Goal: Complete application form

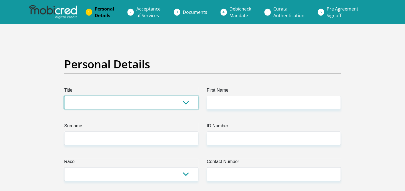
drag, startPoint x: 170, startPoint y: 104, endPoint x: 182, endPoint y: 100, distance: 12.4
click at [170, 104] on select "Mr Ms Mrs Dr [PERSON_NAME]" at bounding box center [131, 103] width 134 height 14
select select "Mr"
click at [64, 96] on select "Mr Ms Mrs Dr [PERSON_NAME]" at bounding box center [131, 103] width 134 height 14
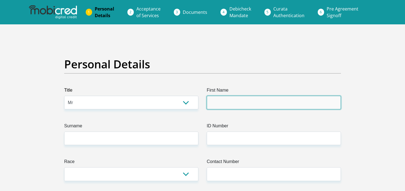
click at [221, 99] on input "First Name" at bounding box center [273, 103] width 134 height 14
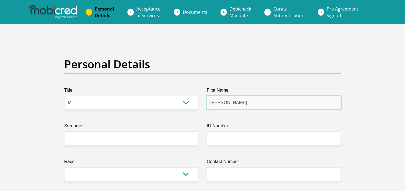
type input "[PERSON_NAME]"
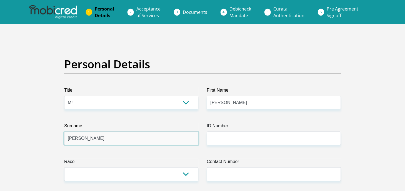
type input "[PERSON_NAME]"
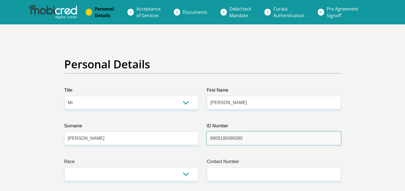
type input "8905195095080"
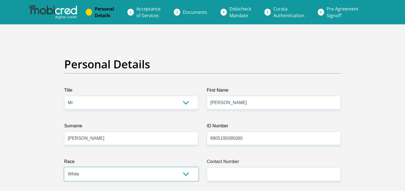
select select "5"
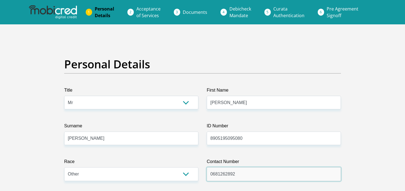
scroll to position [111, 0]
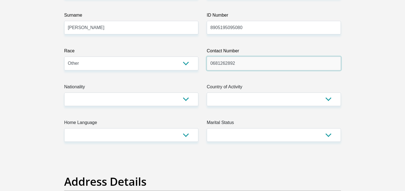
type input "0681262892"
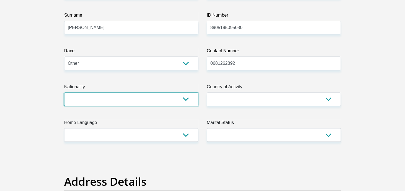
click at [181, 102] on select "[GEOGRAPHIC_DATA] [GEOGRAPHIC_DATA] [GEOGRAPHIC_DATA] [GEOGRAPHIC_DATA] [GEOGRA…" at bounding box center [131, 100] width 134 height 14
select select "AFG"
click at [64, 93] on select "[GEOGRAPHIC_DATA] [GEOGRAPHIC_DATA] [GEOGRAPHIC_DATA] [GEOGRAPHIC_DATA] [GEOGRA…" at bounding box center [131, 100] width 134 height 14
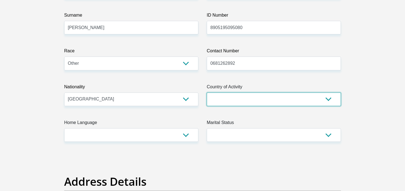
click at [235, 104] on select "[GEOGRAPHIC_DATA] [GEOGRAPHIC_DATA] [GEOGRAPHIC_DATA] [GEOGRAPHIC_DATA] [GEOGRA…" at bounding box center [273, 100] width 134 height 14
select select "ZAF"
click at [206, 93] on select "[GEOGRAPHIC_DATA] [GEOGRAPHIC_DATA] [GEOGRAPHIC_DATA] [GEOGRAPHIC_DATA] [GEOGRA…" at bounding box center [273, 100] width 134 height 14
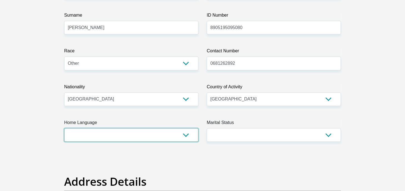
click at [97, 135] on select "Afrikaans English Sepedi South Ndebele Southern Sotho Swati Tsonga Tswana Venda…" at bounding box center [131, 135] width 134 height 14
click at [64, 128] on select "Afrikaans English Sepedi South Ndebele Southern Sotho Swati Tsonga Tswana Venda…" at bounding box center [131, 135] width 134 height 14
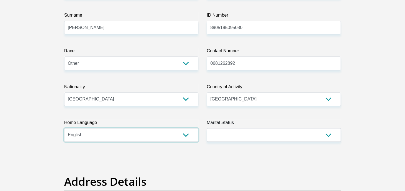
click at [172, 135] on select "Afrikaans English Sepedi South Ndebele Southern Sotho Swati Tsonga Tswana Venda…" at bounding box center [131, 135] width 134 height 14
select select "afr"
click at [64, 128] on select "Afrikaans English Sepedi South Ndebele Southern Sotho Swati Tsonga Tswana Venda…" at bounding box center [131, 135] width 134 height 14
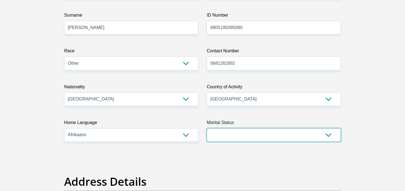
click at [222, 132] on select "Married ANC Single Divorced Widowed Married COP or Customary Law" at bounding box center [273, 135] width 134 height 14
select select "2"
click at [206, 128] on select "Married ANC Single Divorced Widowed Married COP or Customary Law" at bounding box center [273, 135] width 134 height 14
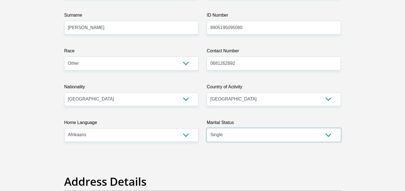
scroll to position [185, 0]
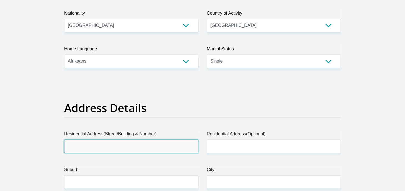
click at [138, 146] on input "Residential Address(Street/Building & Number)" at bounding box center [131, 147] width 134 height 14
type input "[STREET_ADDRESS]"
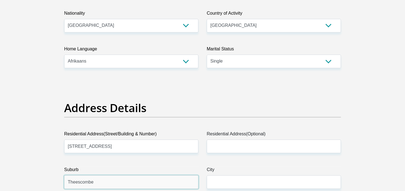
type input "Theescombe"
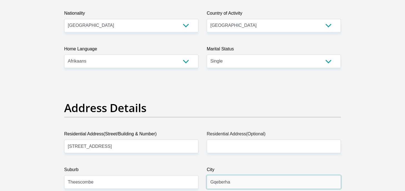
type input "Gqeberha"
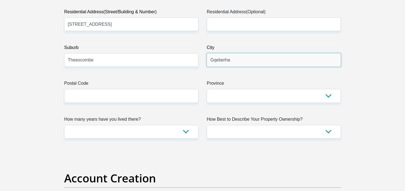
click at [241, 62] on input "Gqeberha" at bounding box center [273, 60] width 134 height 14
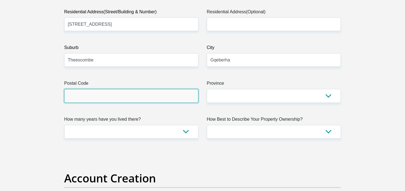
click at [112, 96] on input "Postal Code" at bounding box center [131, 96] width 134 height 14
type input "6070"
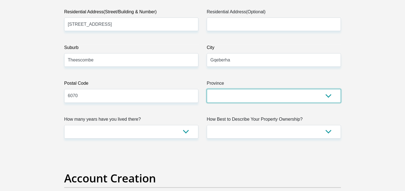
select select "[GEOGRAPHIC_DATA]"
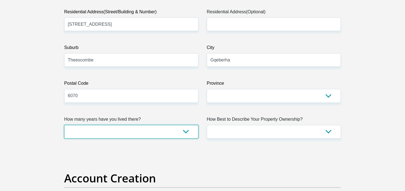
click at [148, 132] on select "less than 1 year 1-3 years 3-5 years 5+ years" at bounding box center [131, 132] width 134 height 14
click at [64, 125] on select "less than 1 year 1-3 years 3-5 years 5+ years" at bounding box center [131, 132] width 134 height 14
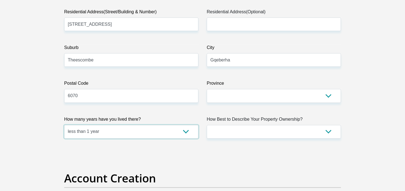
click at [172, 132] on select "less than 1 year 1-3 years 3-5 years 5+ years" at bounding box center [131, 132] width 134 height 14
select select "2"
click at [64, 125] on select "less than 1 year 1-3 years 3-5 years 5+ years" at bounding box center [131, 132] width 134 height 14
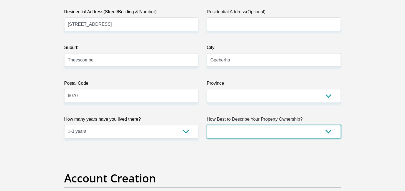
click at [233, 134] on select "Owned Rented Family Owned Company Dwelling" at bounding box center [273, 132] width 134 height 14
select select "Rented"
click at [206, 125] on select "Owned Rented Family Owned Company Dwelling" at bounding box center [273, 132] width 134 height 14
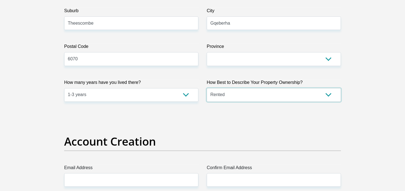
scroll to position [381, 0]
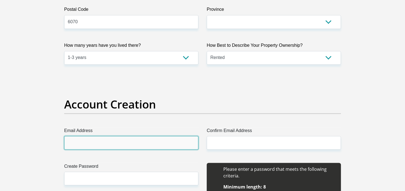
click at [173, 145] on input "Email Address" at bounding box center [131, 143] width 134 height 14
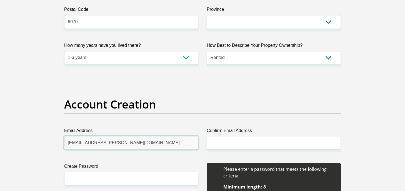
type input "[EMAIL_ADDRESS][PERSON_NAME][DOMAIN_NAME]"
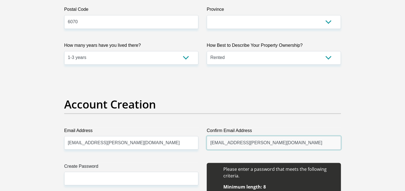
type input "[EMAIL_ADDRESS][PERSON_NAME][DOMAIN_NAME]"
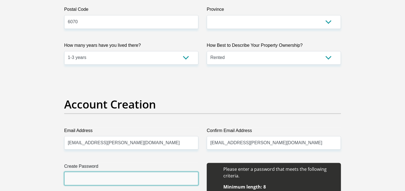
click at [148, 178] on input "Create Password" at bounding box center [131, 179] width 134 height 14
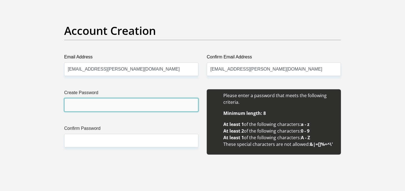
click at [153, 109] on input "Create Password" at bounding box center [131, 105] width 134 height 14
type input "Abcd0123@#$"
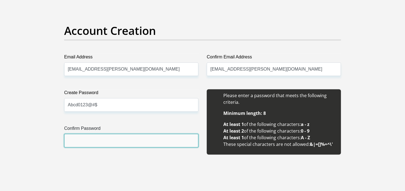
click at [119, 139] on input "Confirm Password" at bounding box center [131, 141] width 134 height 14
paste input "Abcd0123@#$"
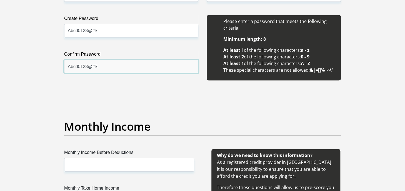
scroll to position [566, 0]
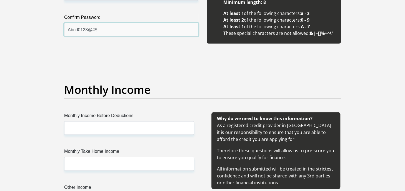
type input "Abcd0123@#$"
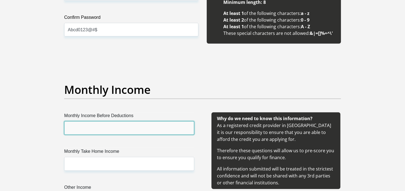
click at [164, 125] on input "Monthly Income Before Deductions" at bounding box center [129, 129] width 130 height 14
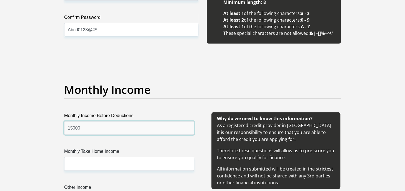
type input "15000"
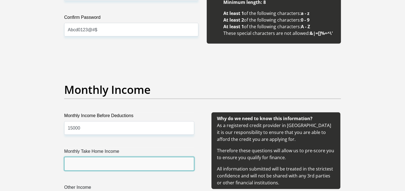
click at [149, 163] on input "Monthly Take Home Income" at bounding box center [129, 164] width 130 height 14
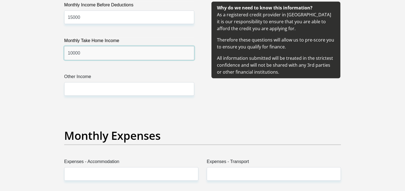
scroll to position [714, 0]
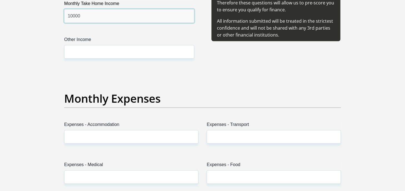
type input "10000"
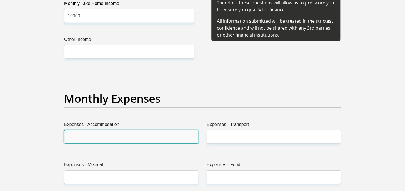
click at [163, 134] on input "Expenses - Accommodation" at bounding box center [131, 137] width 134 height 14
type input "3000"
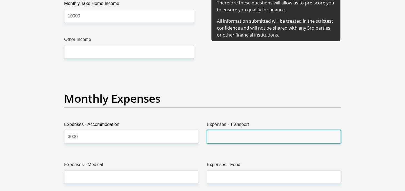
click at [244, 140] on input "Expenses - Transport" at bounding box center [273, 137] width 134 height 14
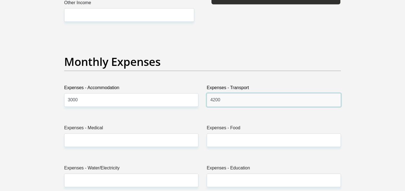
type input "4200"
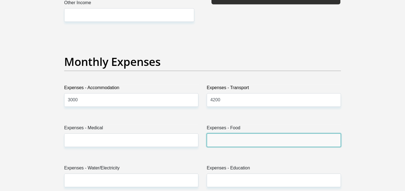
click at [217, 138] on input "Expenses - Food" at bounding box center [273, 141] width 134 height 14
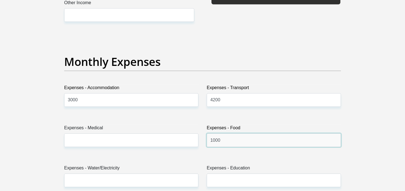
scroll to position [788, 0]
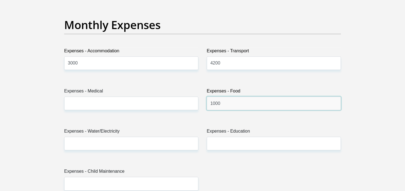
type input "1000"
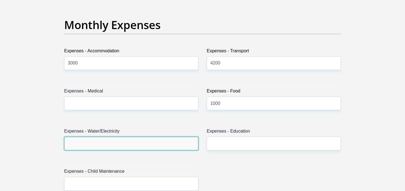
click at [183, 146] on input "Expenses - Water/Electricity" at bounding box center [131, 144] width 134 height 14
type input "500"
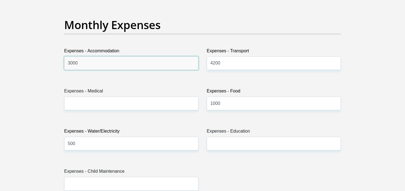
click at [157, 64] on input "3000" at bounding box center [131, 64] width 134 height 14
type input "2500"
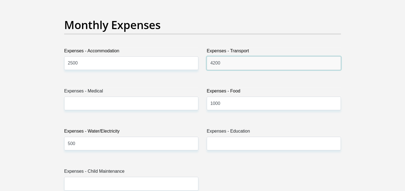
click at [213, 63] on input "4200" at bounding box center [273, 64] width 134 height 14
type input "4000"
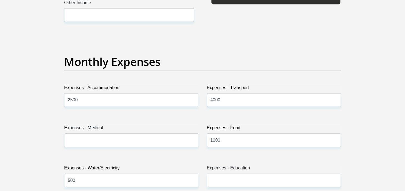
scroll to position [677, 0]
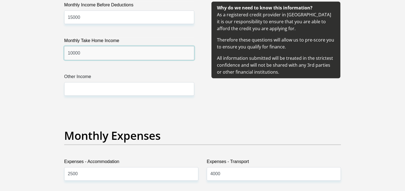
click at [110, 49] on input "10000" at bounding box center [129, 53] width 130 height 14
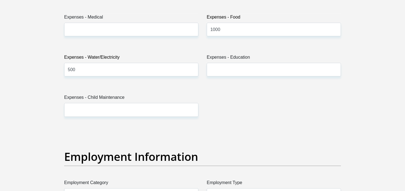
scroll to position [936, 0]
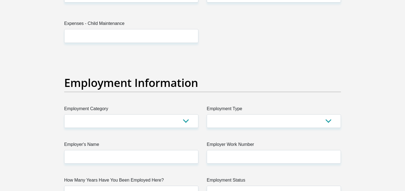
type input "12000"
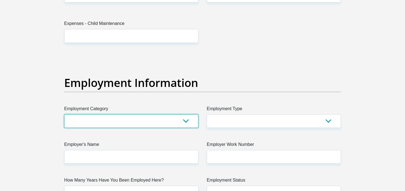
click at [103, 122] on select "AGRICULTURE ALCOHOL & TOBACCO CONSTRUCTION MATERIALS METALLURGY EQUIPMENT FOR R…" at bounding box center [131, 122] width 134 height 14
select select "17"
click at [64, 115] on select "AGRICULTURE ALCOHOL & TOBACCO CONSTRUCTION MATERIALS METALLURGY EQUIPMENT FOR R…" at bounding box center [131, 122] width 134 height 14
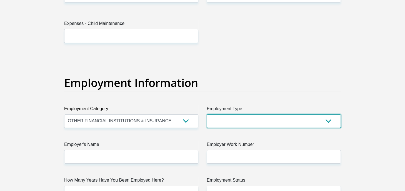
click at [268, 120] on select "College/Lecturer Craft Seller Creative Driver Executive Farmer Forces - Non Com…" at bounding box center [273, 122] width 134 height 14
select select "Unknown/Other"
click at [206, 115] on select "College/Lecturer Craft Seller Creative Driver Executive Farmer Forces - Non Com…" at bounding box center [273, 122] width 134 height 14
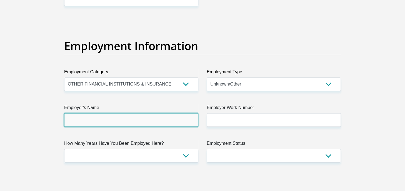
click at [177, 118] on input "Employer's Name" at bounding box center [131, 120] width 134 height 14
type input "TrytsmanDebtRecoveries"
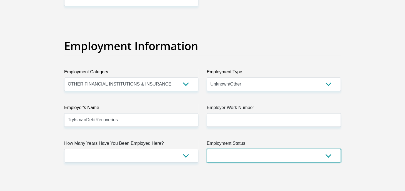
click at [237, 150] on select "Permanent/Full-time Part-time/Casual [DEMOGRAPHIC_DATA] Worker Self-Employed Ho…" at bounding box center [273, 156] width 134 height 14
select select "3"
click at [206, 149] on select "Permanent/Full-time Part-time/Casual [DEMOGRAPHIC_DATA] Worker Self-Employed Ho…" at bounding box center [273, 156] width 134 height 14
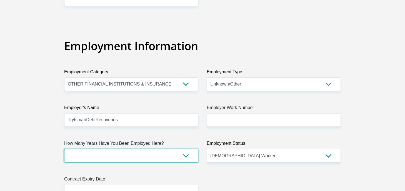
click at [184, 154] on select "less than 1 year 1-3 years 3-5 years 5+ years" at bounding box center [131, 156] width 134 height 14
select select "24"
click at [64, 149] on select "less than 1 year 1-3 years 3-5 years 5+ years" at bounding box center [131, 156] width 134 height 14
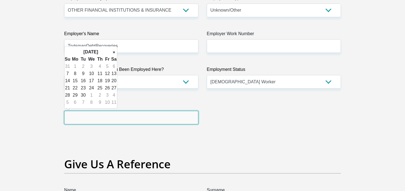
click at [171, 121] on input "text" at bounding box center [131, 118] width 134 height 14
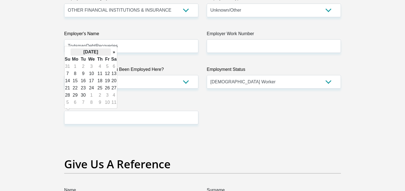
click at [103, 51] on th "[DATE]" at bounding box center [90, 52] width 40 height 7
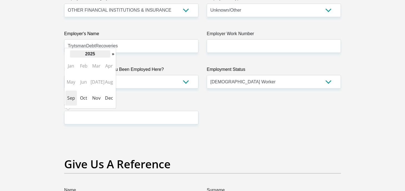
click at [104, 55] on th "2025" at bounding box center [90, 53] width 40 height 7
click at [98, 98] on span "2029" at bounding box center [96, 98] width 12 height 15
click at [110, 96] on span "Dec" at bounding box center [109, 98] width 12 height 15
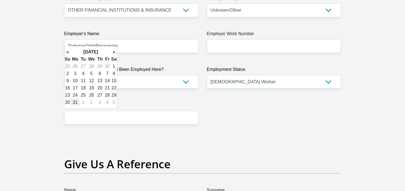
click at [78, 102] on td "31" at bounding box center [74, 102] width 9 height 7
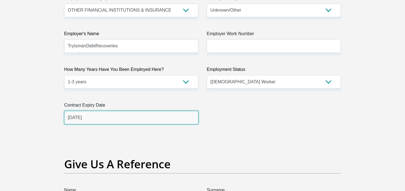
click at [74, 118] on input "[DATE]" at bounding box center [131, 118] width 134 height 14
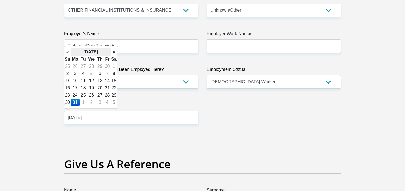
click at [105, 53] on th "[DATE]" at bounding box center [90, 52] width 40 height 7
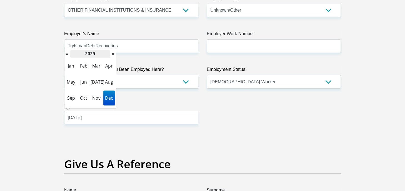
click at [99, 54] on th "2029" at bounding box center [90, 53] width 40 height 7
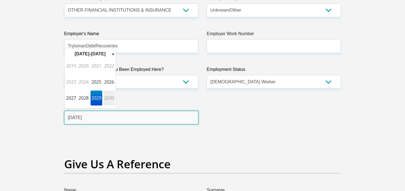
scroll to position [1084, 0]
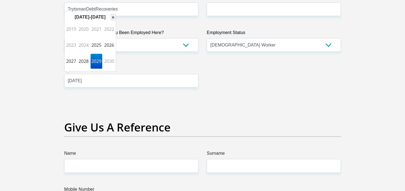
click at [113, 19] on th "»" at bounding box center [113, 17] width 6 height 7
click at [97, 59] on span "2059" at bounding box center [96, 61] width 12 height 15
click at [111, 60] on span "Dec" at bounding box center [109, 61] width 12 height 15
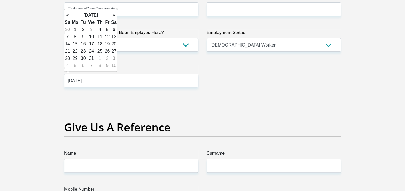
click at [90, 58] on td "31" at bounding box center [91, 58] width 9 height 7
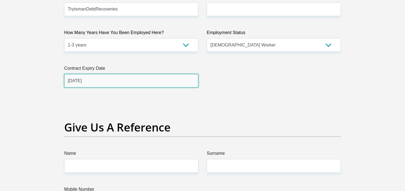
click at [98, 79] on input "[DATE]" at bounding box center [131, 81] width 134 height 14
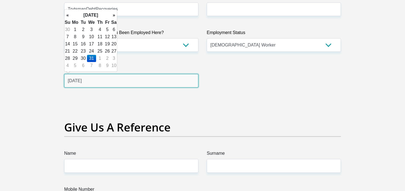
click at [98, 79] on input "[DATE]" at bounding box center [131, 81] width 134 height 14
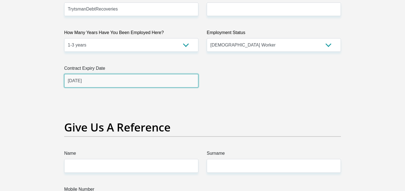
click at [119, 80] on input "[DATE]" at bounding box center [131, 81] width 134 height 14
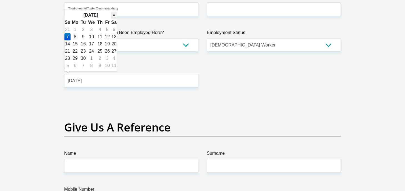
click at [113, 16] on th "»" at bounding box center [114, 15] width 6 height 7
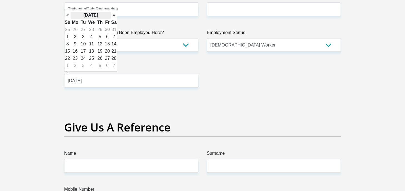
click at [103, 15] on th "[DATE]" at bounding box center [90, 15] width 40 height 7
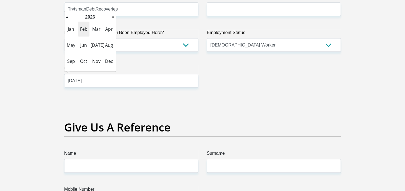
click at [96, 21] on td "Jan Feb Mar Apr May Jun [DATE] Aug Sep Oct Nov Dec" at bounding box center [89, 45] width 51 height 49
click at [95, 19] on th "2026" at bounding box center [90, 17] width 40 height 7
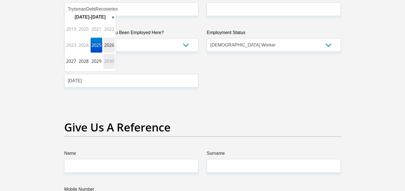
click at [111, 59] on span "2030" at bounding box center [109, 61] width 12 height 15
click at [109, 59] on span "Dec" at bounding box center [109, 61] width 12 height 15
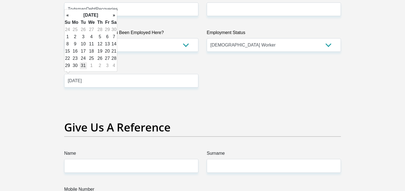
click at [84, 64] on td "31" at bounding box center [83, 65] width 7 height 7
type input "[DATE]"
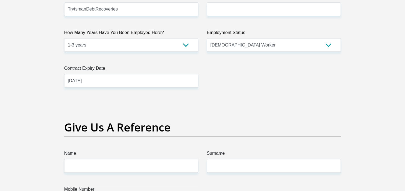
scroll to position [1047, 0]
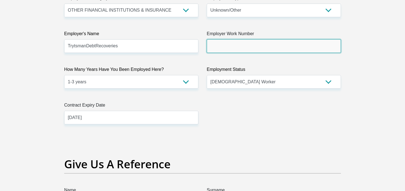
click at [245, 42] on input "Employer Work Number" at bounding box center [273, 46] width 134 height 14
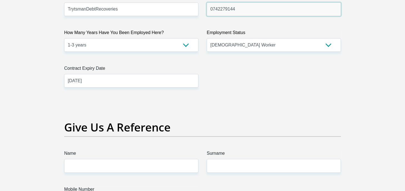
scroll to position [1158, 0]
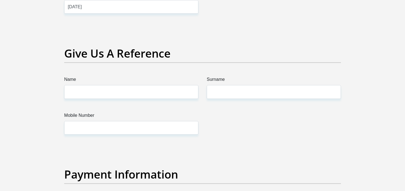
type input "0742279144"
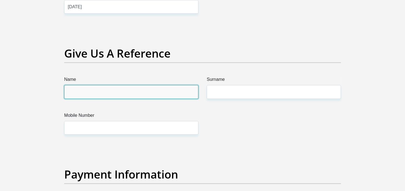
click at [131, 92] on input "Name" at bounding box center [131, 92] width 134 height 14
type input "Marelise"
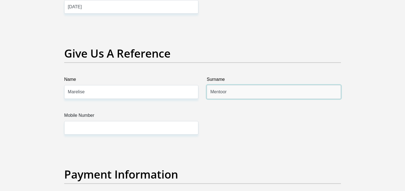
type input "Mentoor"
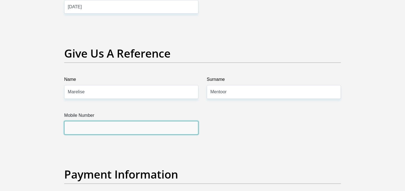
scroll to position [1047, 0]
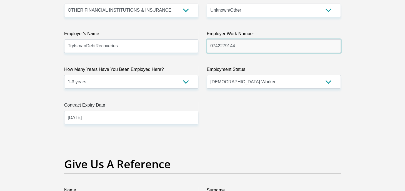
click at [234, 46] on input "0742279144" at bounding box center [273, 46] width 134 height 14
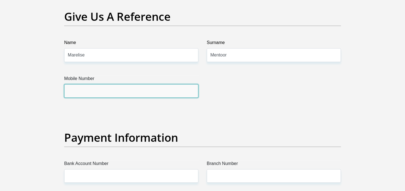
click at [138, 89] on input "Mobile Number" at bounding box center [131, 91] width 134 height 14
paste input "0742279144"
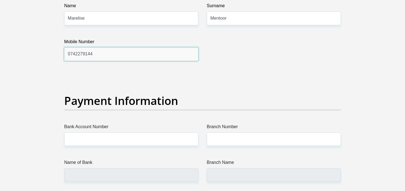
type input "0742279144"
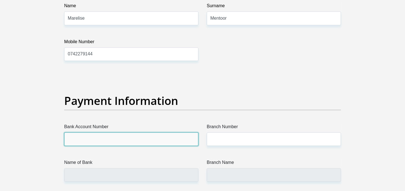
click at [130, 134] on input "Bank Account Number" at bounding box center [131, 140] width 134 height 14
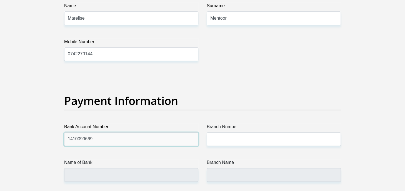
type input "1410099669"
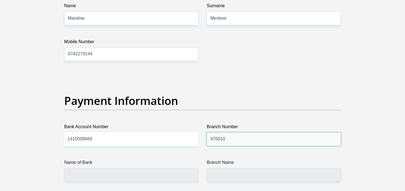
type input "470010"
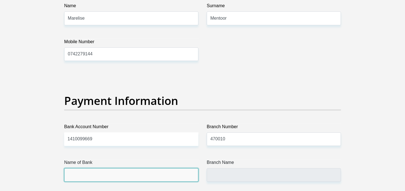
type input "CAPITEC BANK LIMITED"
type input "CAPITEC BANK CPC"
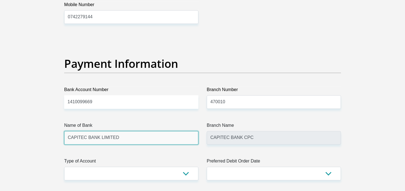
scroll to position [1343, 0]
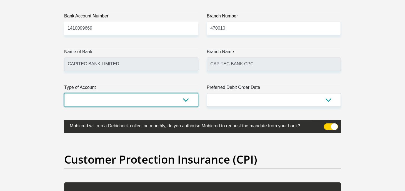
click at [185, 97] on select "Cheque Savings" at bounding box center [131, 100] width 134 height 14
select select "SAV"
click at [64, 93] on select "Cheque Savings" at bounding box center [131, 100] width 134 height 14
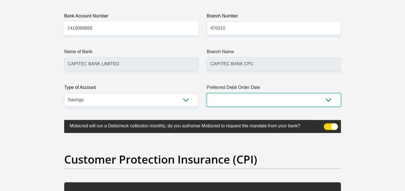
click at [231, 96] on select "1st 2nd 3rd 4th 5th 7th 18th 19th 20th 21st 22nd 23rd 24th 25th 26th 27th 28th …" at bounding box center [273, 100] width 134 height 14
select select "25"
click at [206, 93] on select "1st 2nd 3rd 4th 5th 7th 18th 19th 20th 21st 22nd 23rd 24th 25th 26th 27th 28th …" at bounding box center [273, 100] width 134 height 14
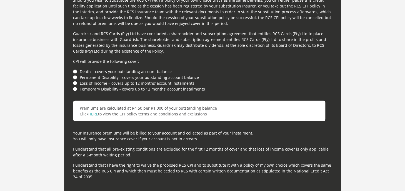
scroll to position [1602, 0]
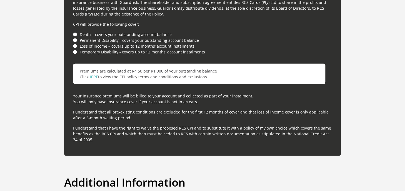
click at [75, 34] on li "Death – covers your outstanding account balance" at bounding box center [202, 35] width 259 height 6
click at [74, 41] on li "Permanent Disability - covers your outstanding account balance" at bounding box center [202, 40] width 259 height 6
click at [74, 39] on li "Permanent Disability - covers your outstanding account balance" at bounding box center [202, 40] width 259 height 6
click at [75, 50] on li "Temporary Disability - covers up to 12 months’ account instalments" at bounding box center [202, 52] width 259 height 6
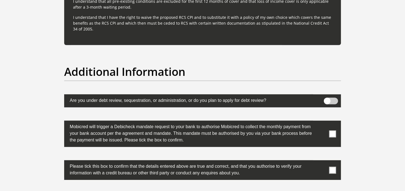
scroll to position [1750, 0]
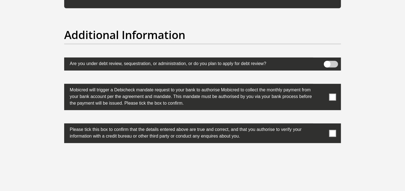
click at [331, 62] on span at bounding box center [331, 64] width 14 height 7
click at [327, 62] on input "checkbox" at bounding box center [327, 62] width 0 height 0
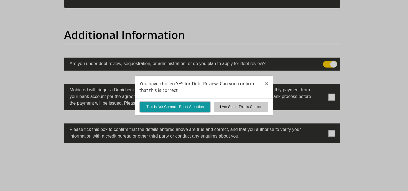
click at [198, 108] on button "This is Not Correct - Reset Selection" at bounding box center [175, 107] width 70 height 10
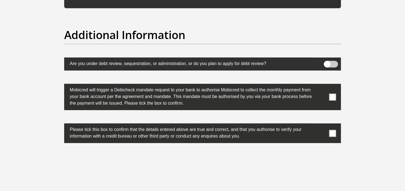
click at [333, 97] on span at bounding box center [332, 97] width 7 height 7
click at [321, 85] on input "checkbox" at bounding box center [321, 85] width 0 height 0
click at [332, 133] on span at bounding box center [332, 133] width 7 height 7
click at [321, 125] on input "checkbox" at bounding box center [321, 125] width 0 height 0
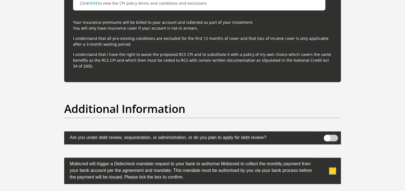
scroll to position [1834, 0]
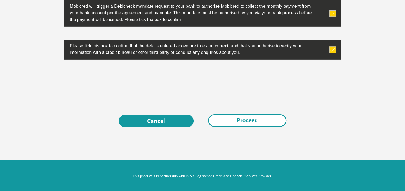
click at [245, 123] on button "Proceed" at bounding box center [247, 121] width 78 height 12
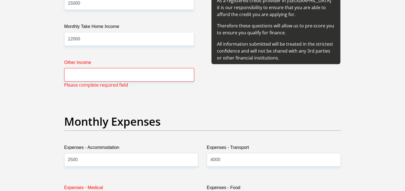
scroll to position [689, 0]
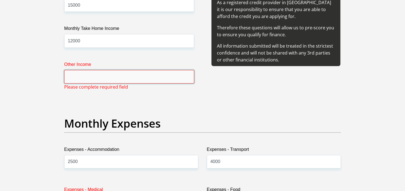
click at [108, 79] on input "Other Income" at bounding box center [129, 77] width 130 height 14
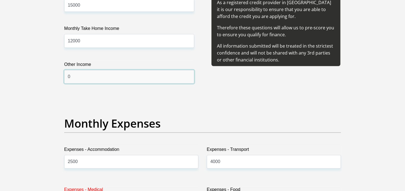
scroll to position [726, 0]
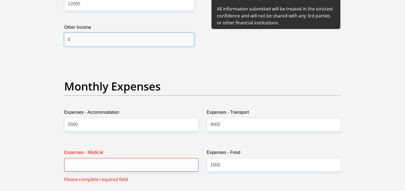
type input "0"
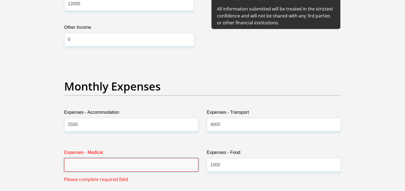
click at [100, 161] on input "Expenses - Medical" at bounding box center [131, 165] width 134 height 14
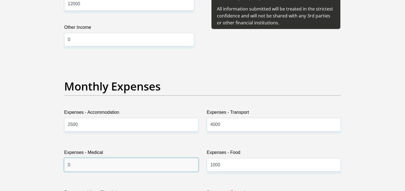
scroll to position [800, 0]
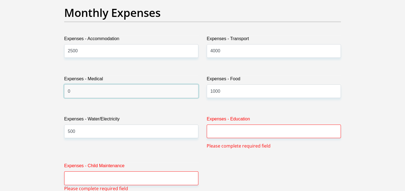
type input "0"
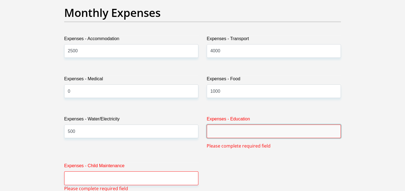
click at [227, 129] on input "Expenses - Education" at bounding box center [273, 132] width 134 height 14
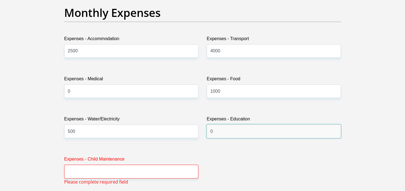
type input "0"
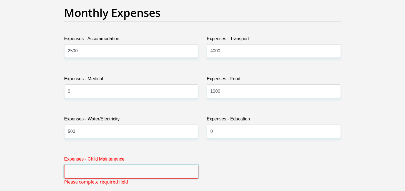
click at [174, 169] on input "Expenses - Child Maintenance" at bounding box center [131, 172] width 134 height 14
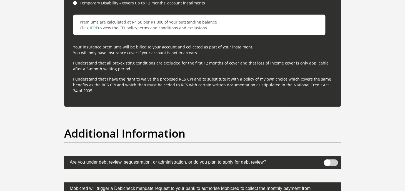
scroll to position [1799, 0]
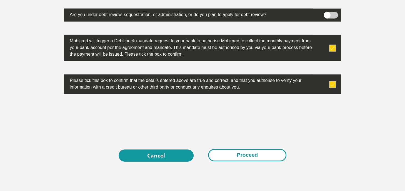
type input "0"
click at [224, 154] on button "Proceed" at bounding box center [247, 155] width 78 height 12
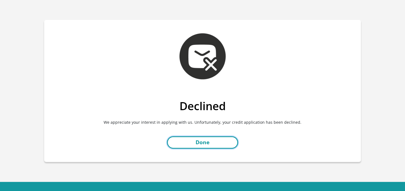
click at [208, 141] on link "Done" at bounding box center [202, 143] width 71 height 12
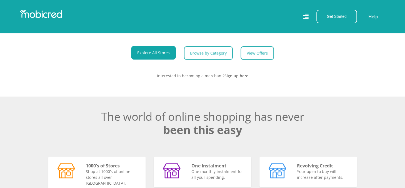
scroll to position [148, 0]
